Goal: Task Accomplishment & Management: Check status

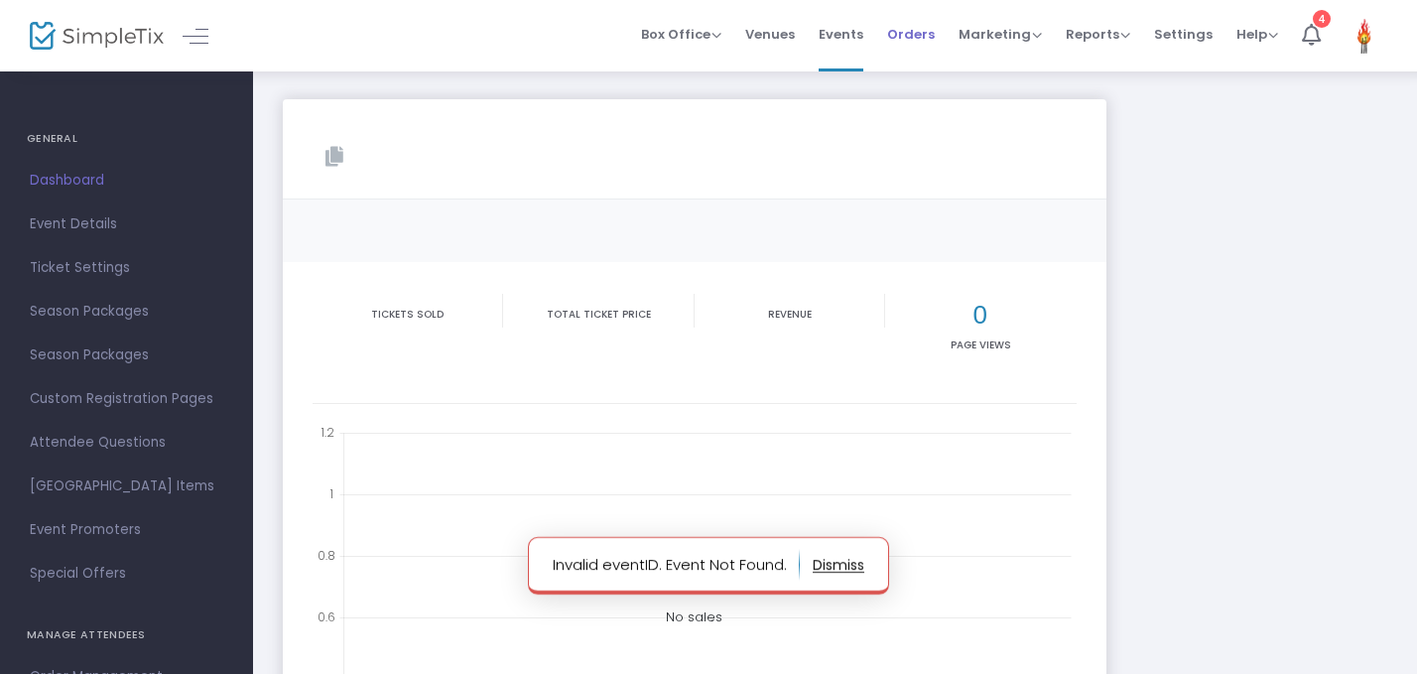
click at [918, 36] on span "Orders" at bounding box center [911, 34] width 48 height 51
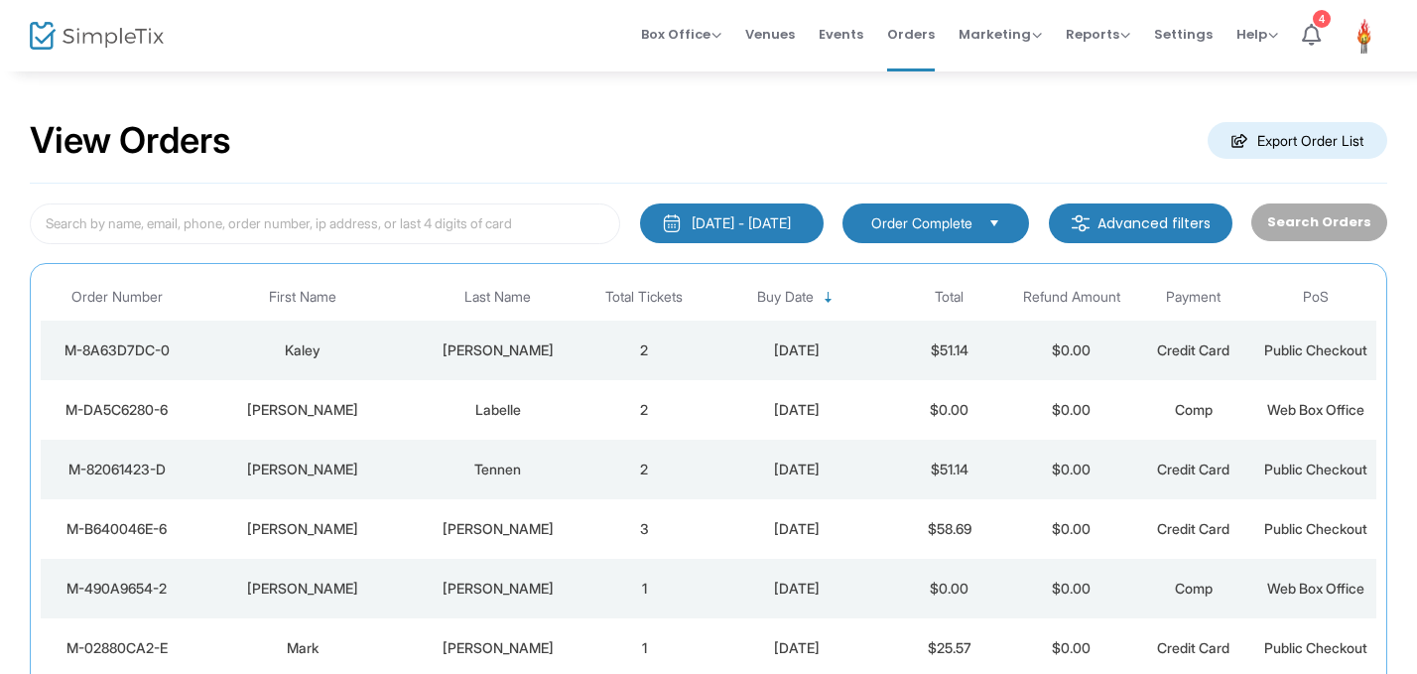
click at [589, 353] on td "2" at bounding box center [645, 351] width 122 height 60
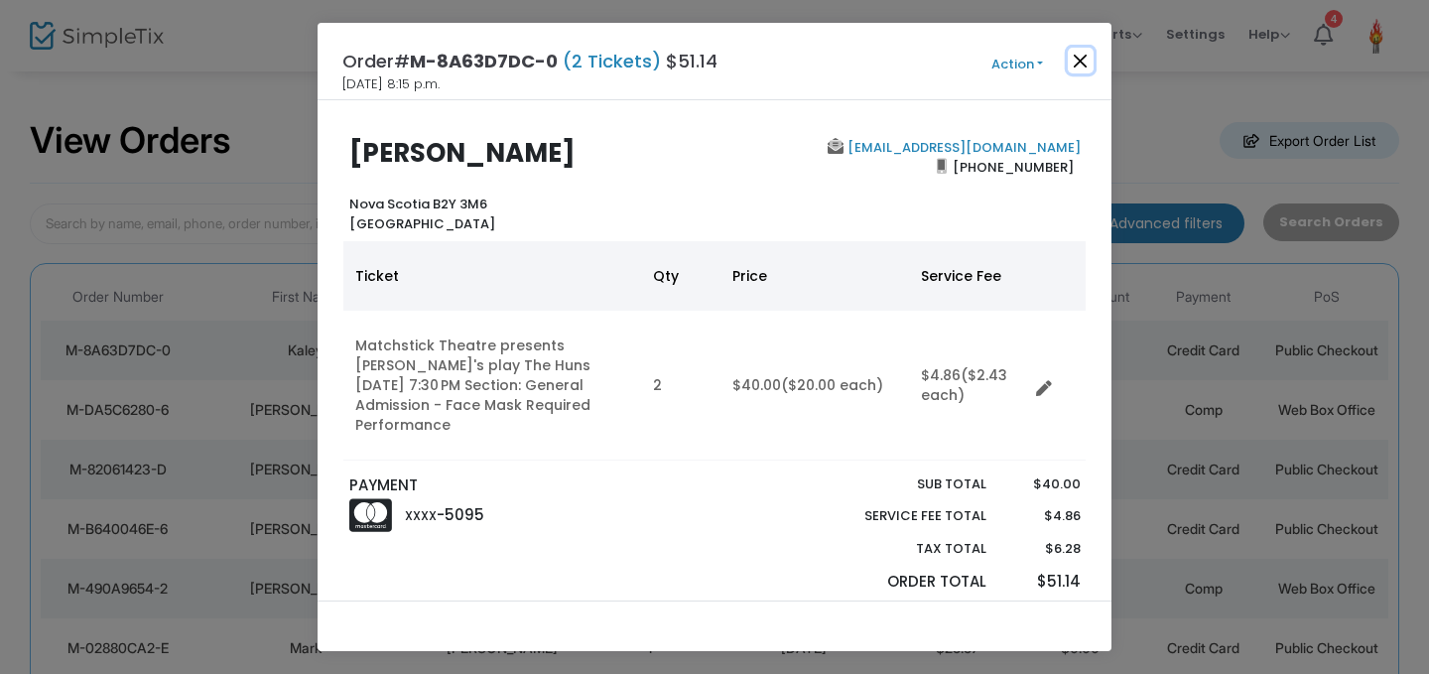
click at [1074, 61] on button "Close" at bounding box center [1081, 61] width 26 height 26
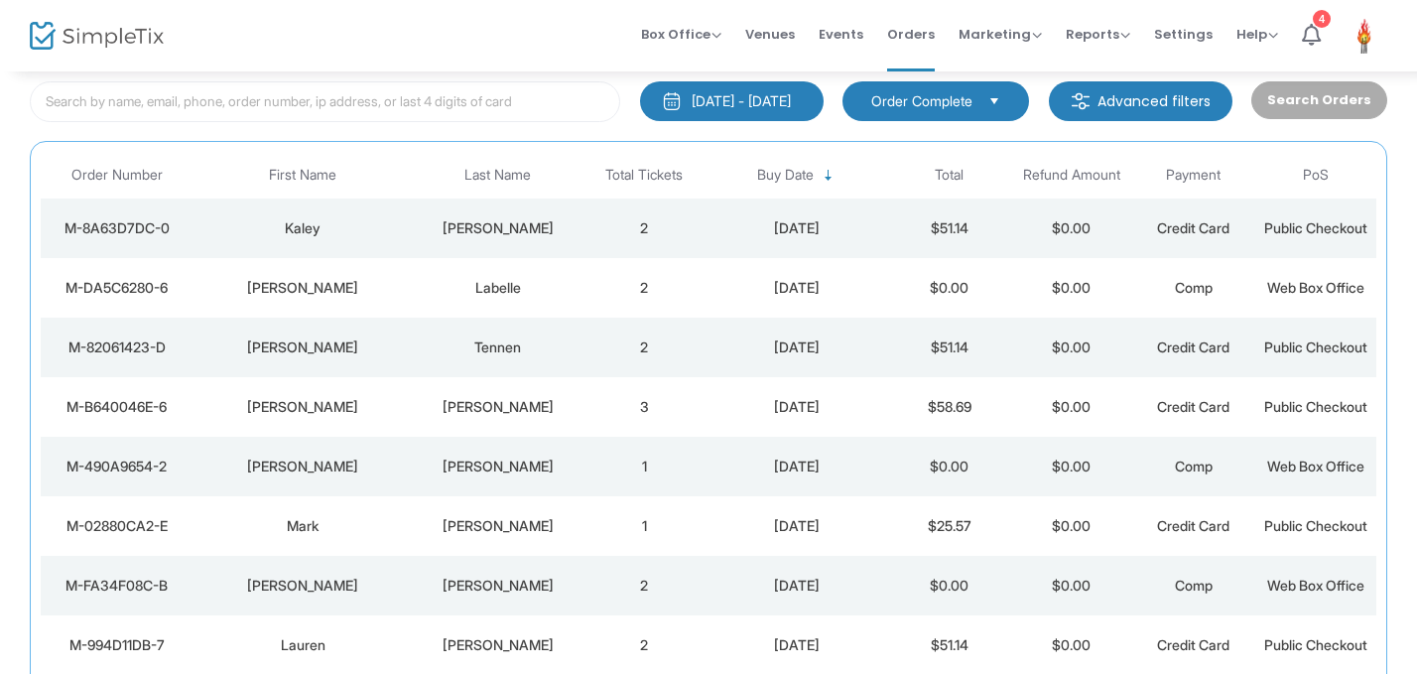
scroll to position [123, 0]
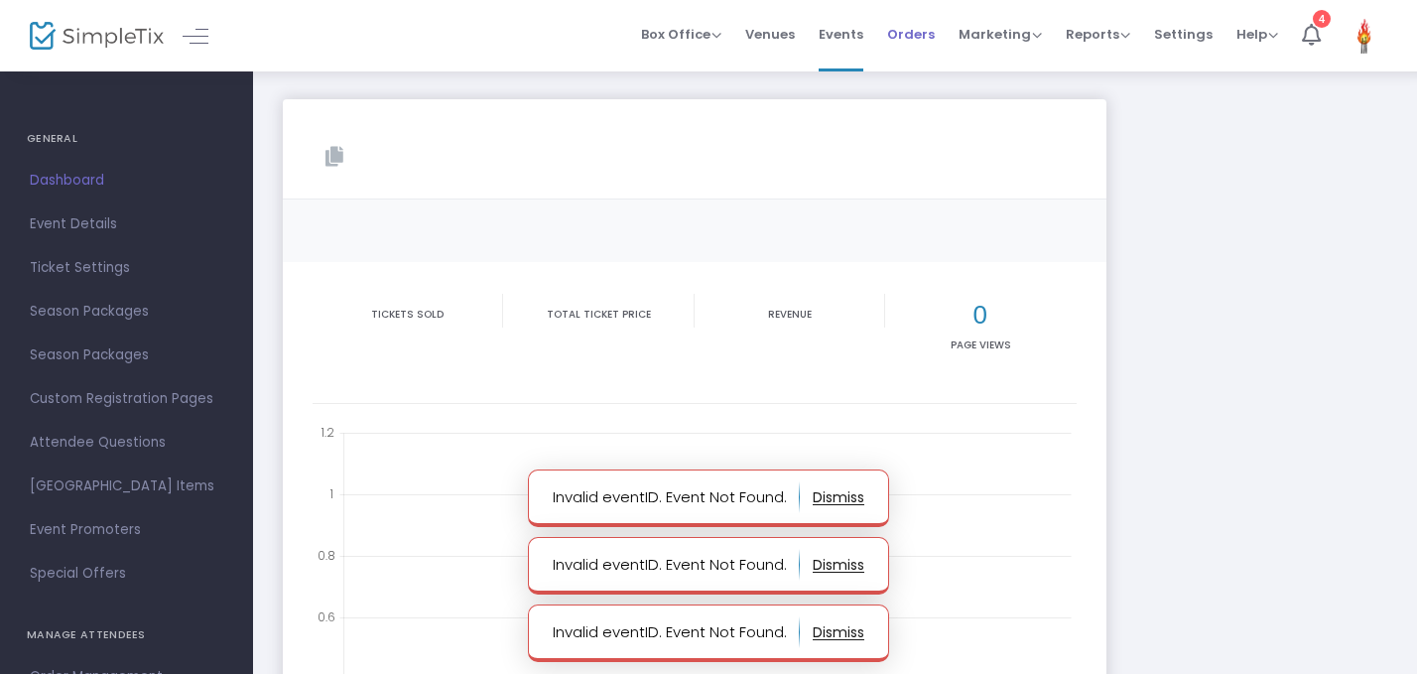
click at [902, 31] on span "Orders" at bounding box center [911, 34] width 48 height 51
